Goal: Find specific fact: Find contact information

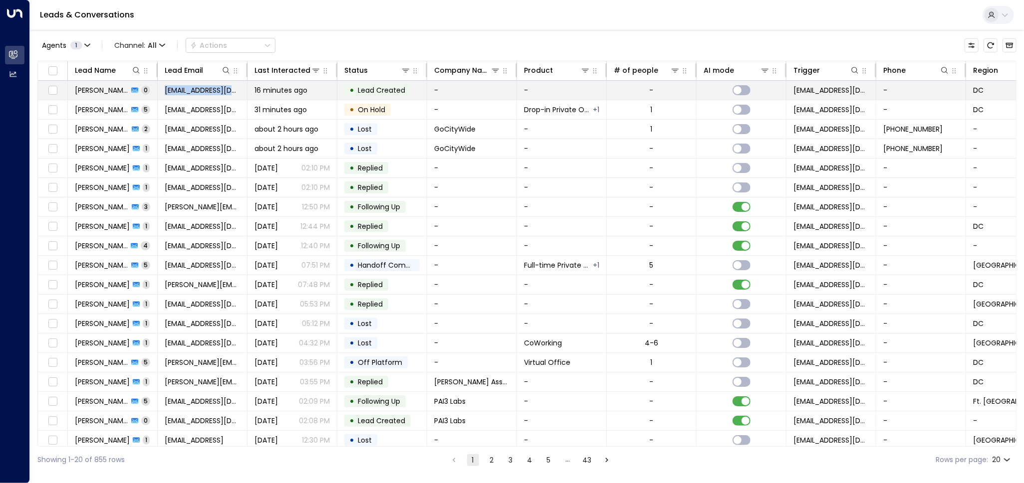
drag, startPoint x: 165, startPoint y: 88, endPoint x: 239, endPoint y: 90, distance: 74.9
click at [239, 90] on td "[EMAIL_ADDRESS][DOMAIN_NAME]" at bounding box center [203, 90] width 90 height 19
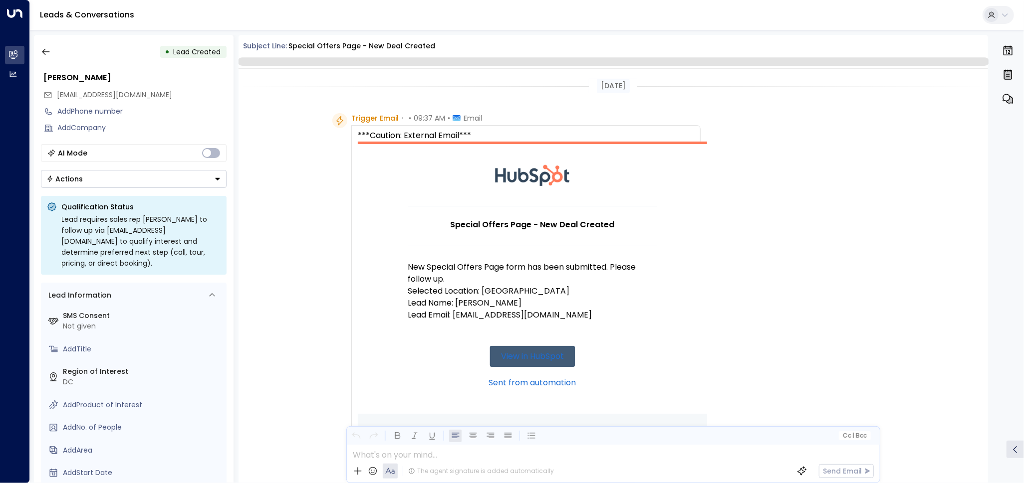
scroll to position [116, 0]
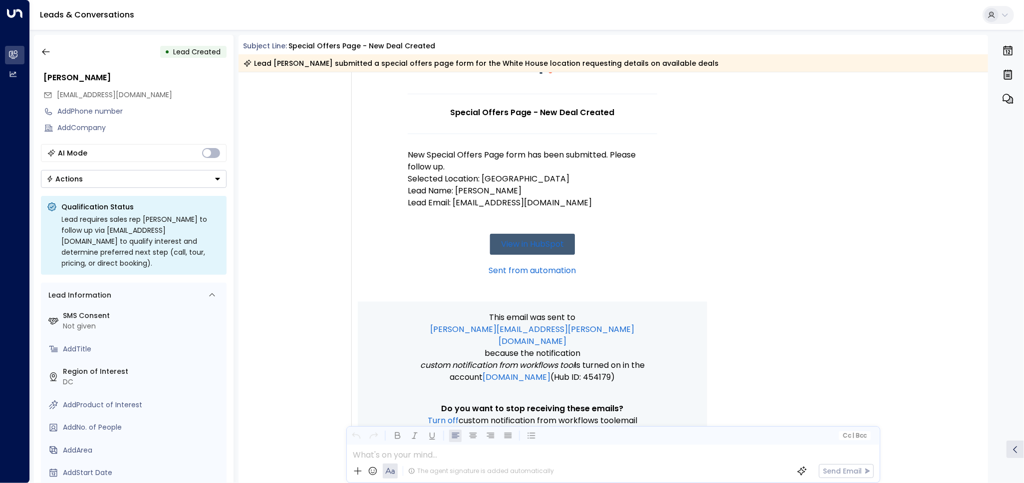
drag, startPoint x: 224, startPoint y: 89, endPoint x: 165, endPoint y: 84, distance: 59.1
click at [165, 84] on div "[PERSON_NAME]" at bounding box center [134, 78] width 186 height 18
drag, startPoint x: 58, startPoint y: 95, endPoint x: 127, endPoint y: 97, distance: 68.4
click at [127, 97] on span "[EMAIL_ADDRESS][DOMAIN_NAME]" at bounding box center [114, 95] width 115 height 10
copy span "[EMAIL_ADDRESS][DOMAIN_NAME]"
